Goal: Task Accomplishment & Management: Manage account settings

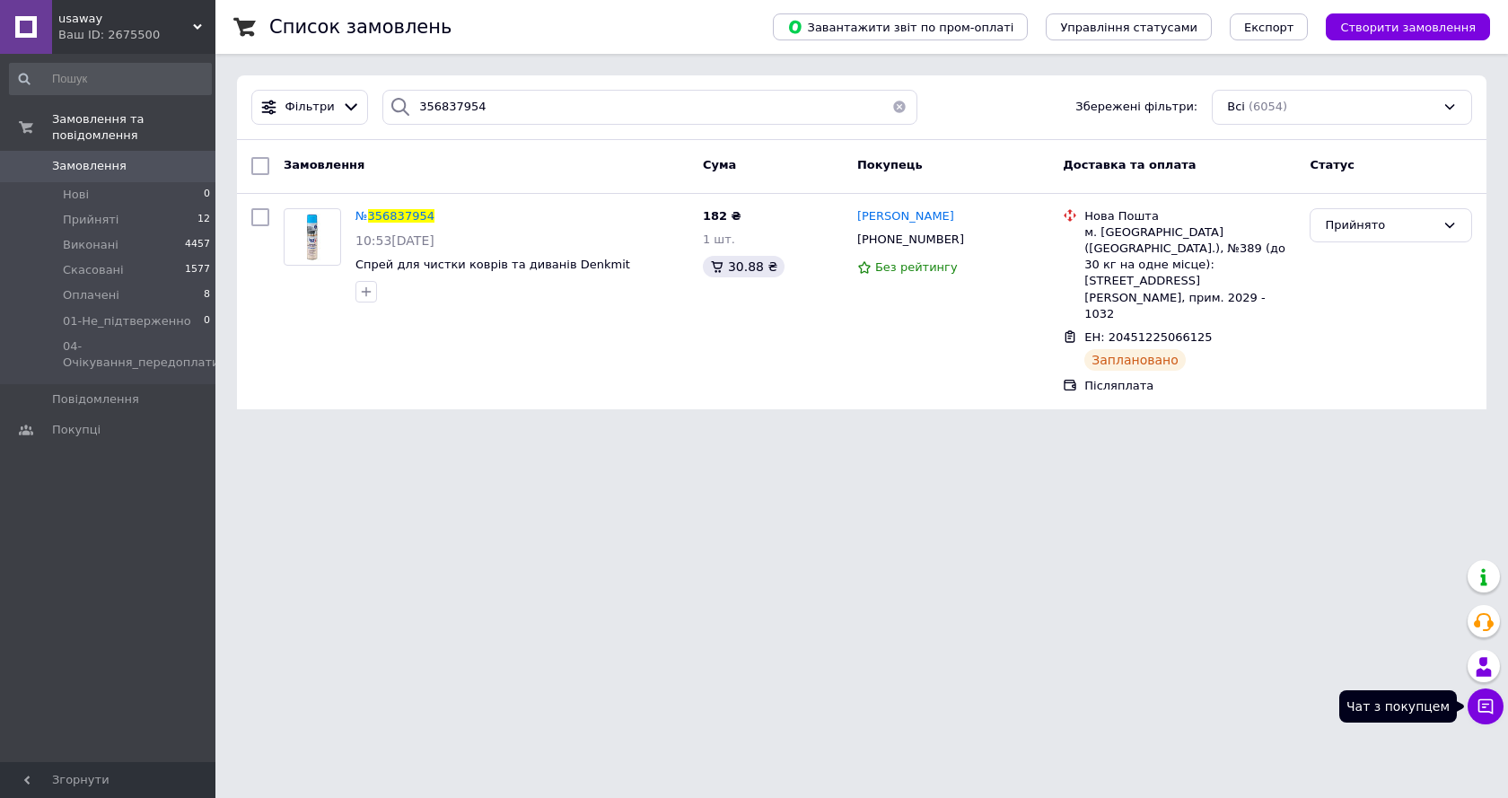
click at [1473, 699] on button "Чат з покупцем" at bounding box center [1486, 707] width 36 height 36
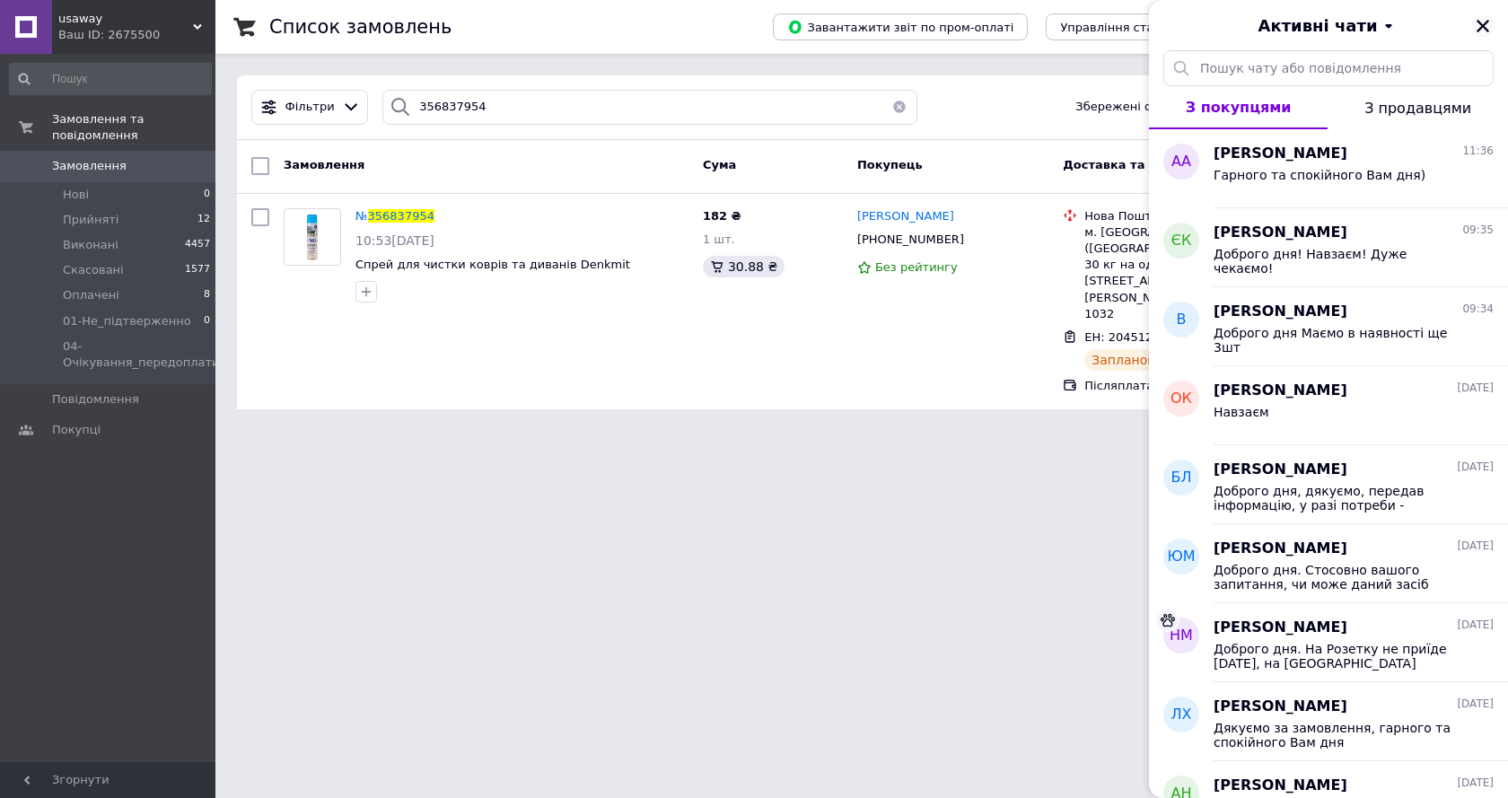
click at [1481, 22] on icon "Закрити" at bounding box center [1483, 26] width 16 height 16
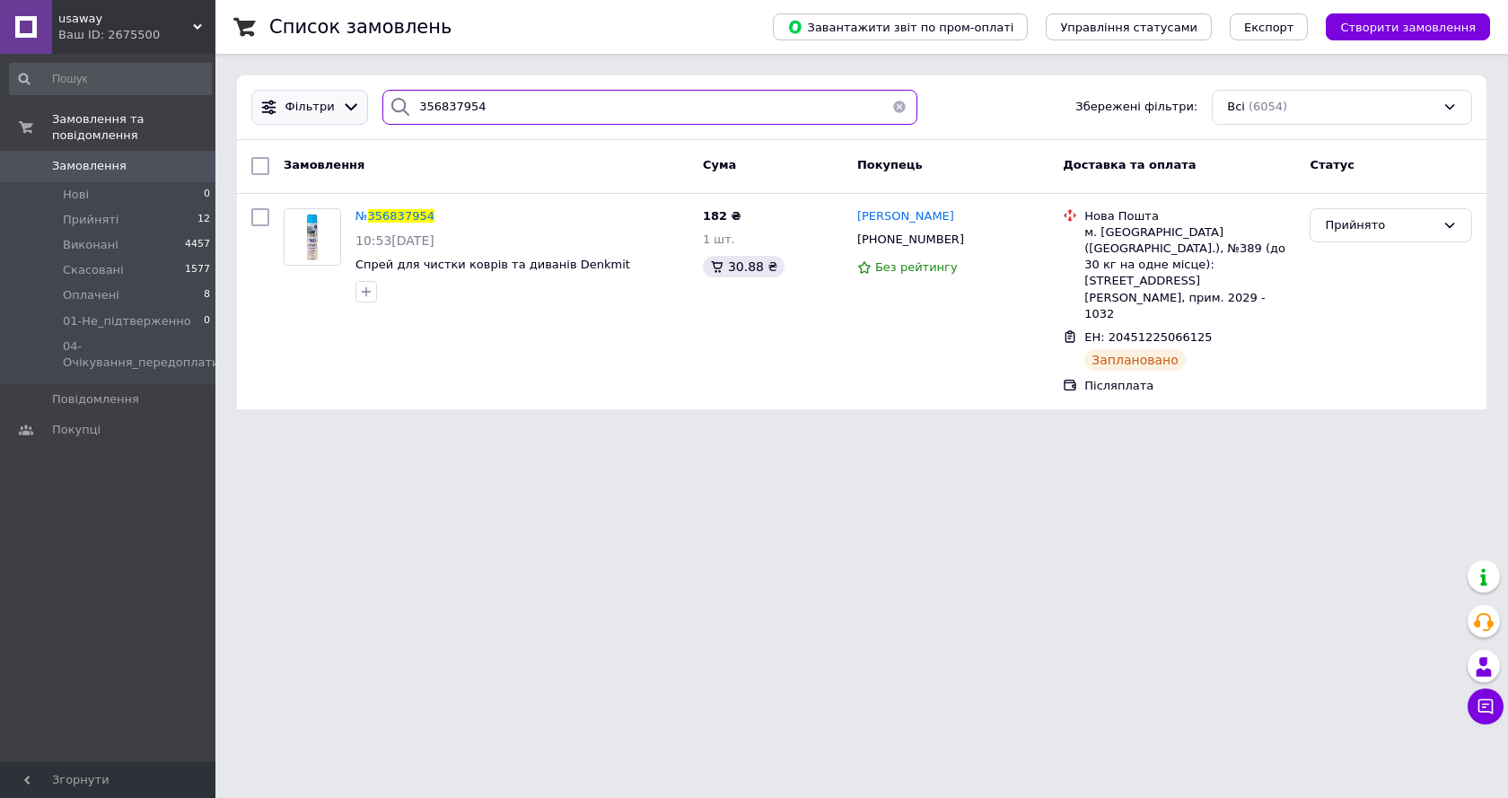
drag, startPoint x: 480, startPoint y: 101, endPoint x: 357, endPoint y: 110, distance: 123.3
click at [357, 110] on div "Фільтри 356837954 Збережені фільтри: Всі (6054)" at bounding box center [861, 107] width 1235 height 35
paste input "356719234"
type input "356719234"
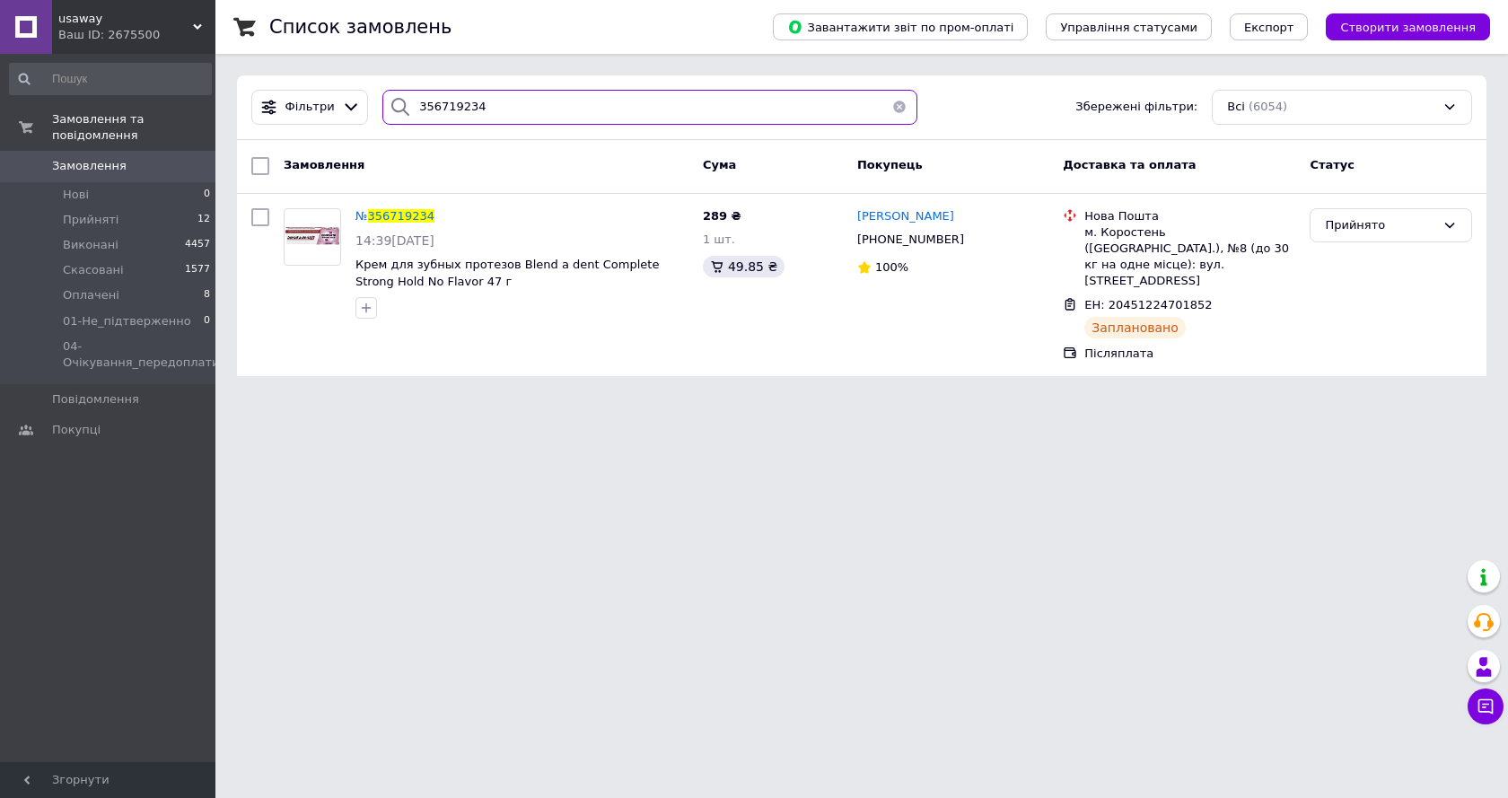
drag, startPoint x: 411, startPoint y: 110, endPoint x: 370, endPoint y: 110, distance: 41.3
click at [375, 110] on div "356719234" at bounding box center [649, 107] width 549 height 35
paste input "356732438"
type input "356732438"
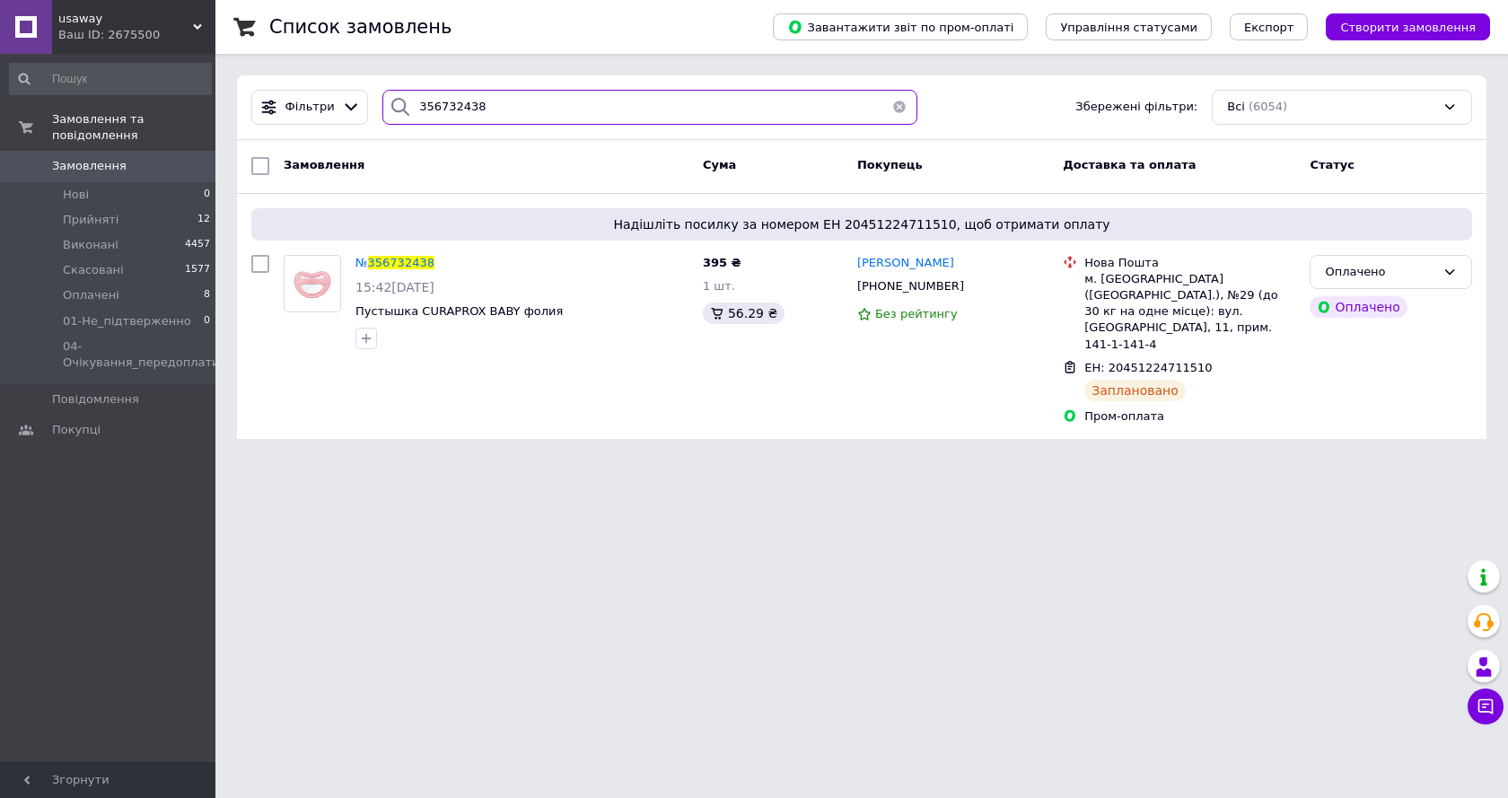
drag, startPoint x: 475, startPoint y: 111, endPoint x: 402, endPoint y: 140, distance: 78.2
click at [389, 119] on div "356732438" at bounding box center [649, 107] width 535 height 35
paste input "356837954"
type input "356837954"
